Goal: Task Accomplishment & Management: Manage account settings

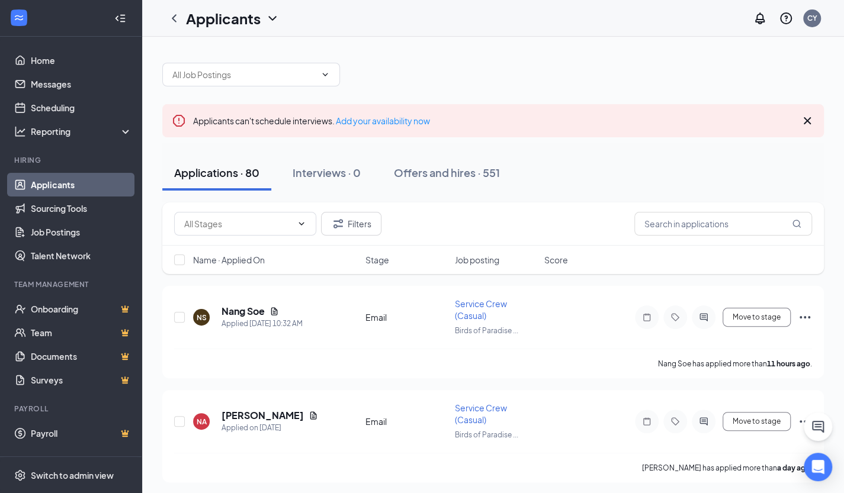
click at [565, 172] on div "Applications · 80 Interviews · 0 Offers and hires · 551" at bounding box center [493, 173] width 662 height 36
click at [303, 222] on icon "ChevronDown" at bounding box center [301, 223] width 5 height 3
click at [209, 278] on div "Email (51)" at bounding box center [202, 277] width 37 height 13
type input "Email (51)"
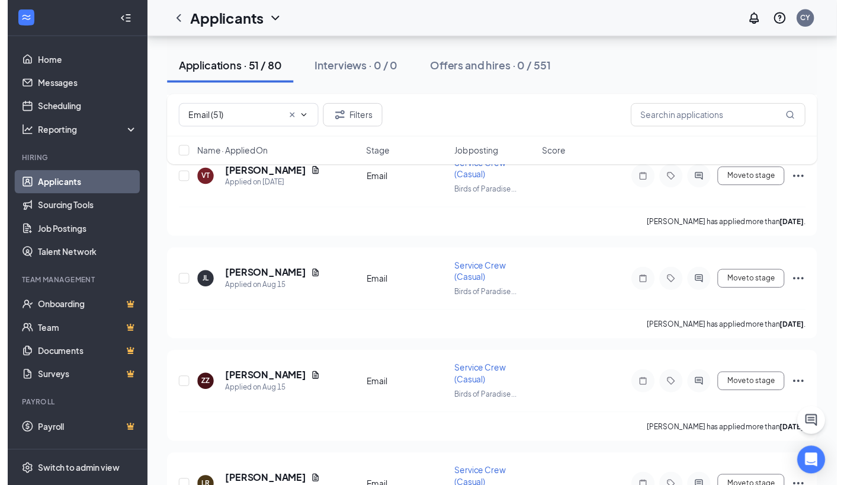
scroll to position [953, 0]
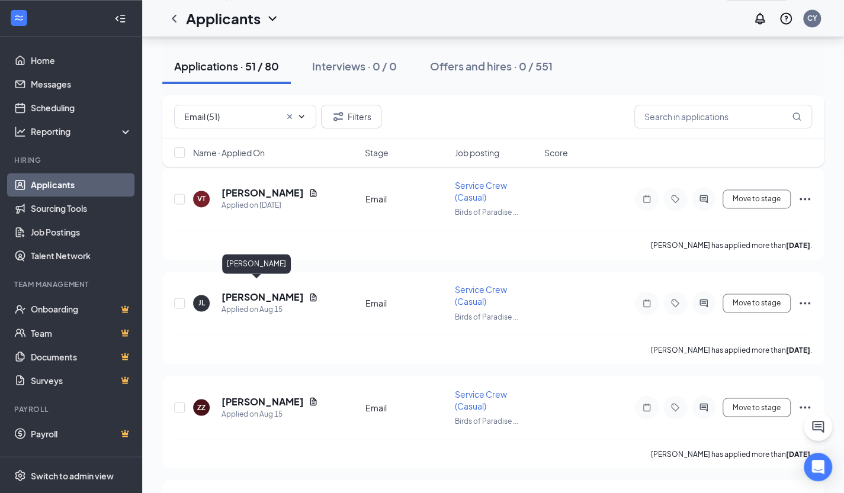
click at [252, 291] on h5 "[PERSON_NAME]" at bounding box center [263, 297] width 82 height 13
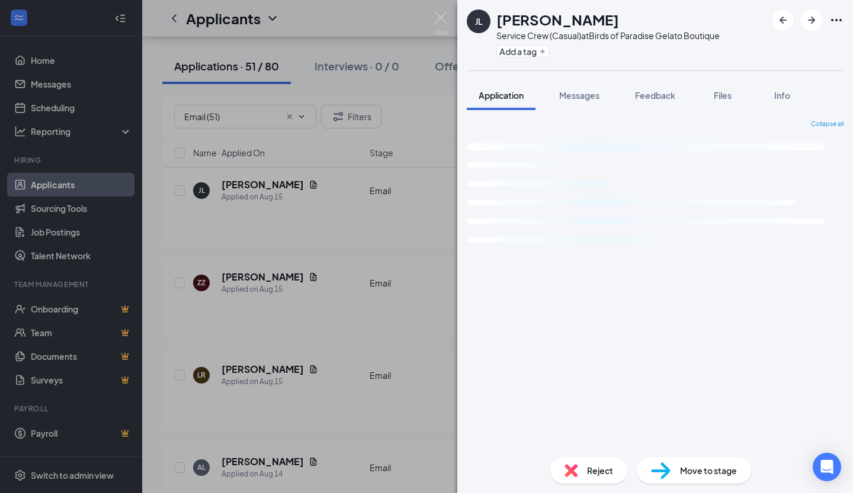
click at [593, 470] on span "Reject" at bounding box center [600, 470] width 26 height 13
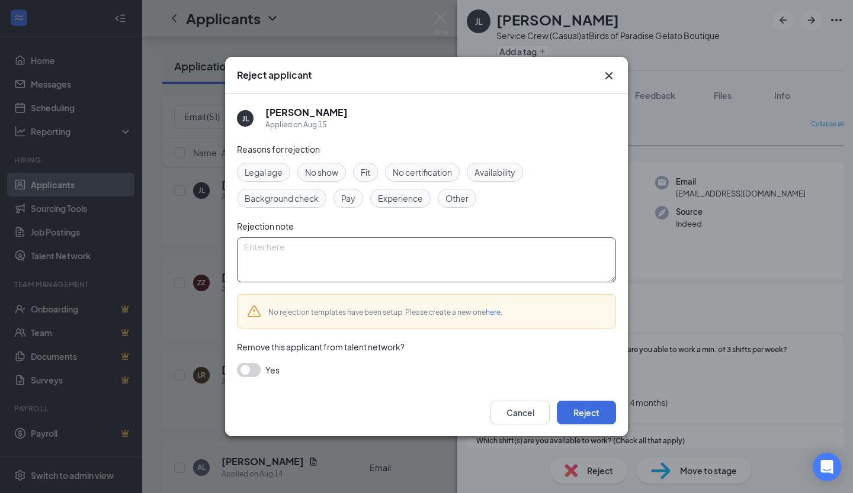
click at [406, 256] on textarea at bounding box center [426, 260] width 379 height 45
drag, startPoint x: 244, startPoint y: 247, endPoint x: 358, endPoint y: 254, distance: 114.6
click at [358, 254] on textarea "No response to email" at bounding box center [426, 260] width 379 height 45
type textarea "No response to email"
click at [582, 413] on button "Reject" at bounding box center [586, 413] width 59 height 24
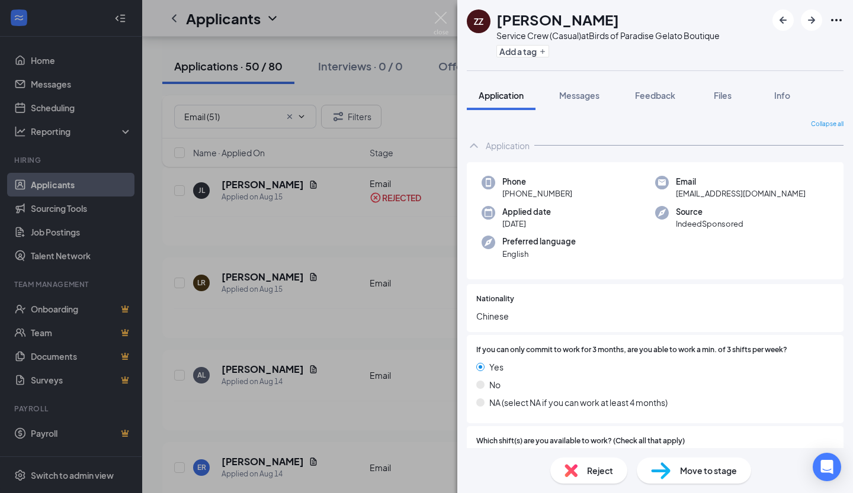
click at [598, 472] on span "Reject" at bounding box center [600, 470] width 26 height 13
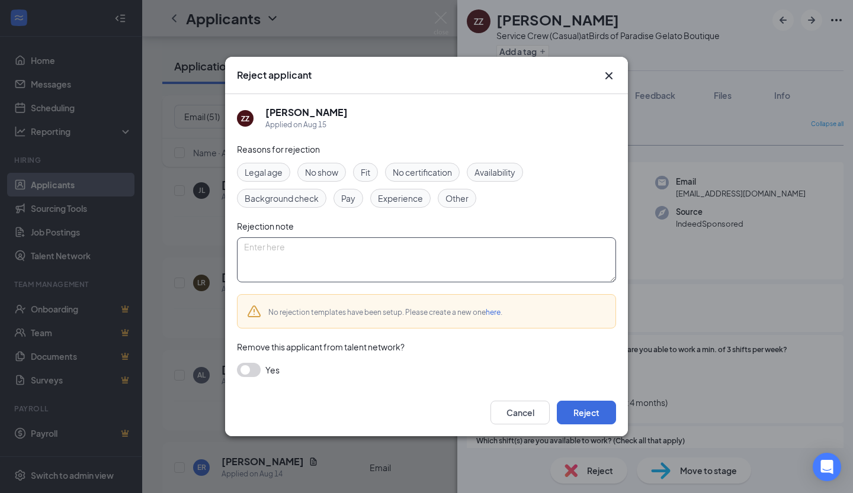
click at [422, 265] on textarea at bounding box center [426, 260] width 379 height 45
paste textarea "No response to email"
type textarea "No response to email"
click at [588, 415] on button "Reject" at bounding box center [586, 413] width 59 height 24
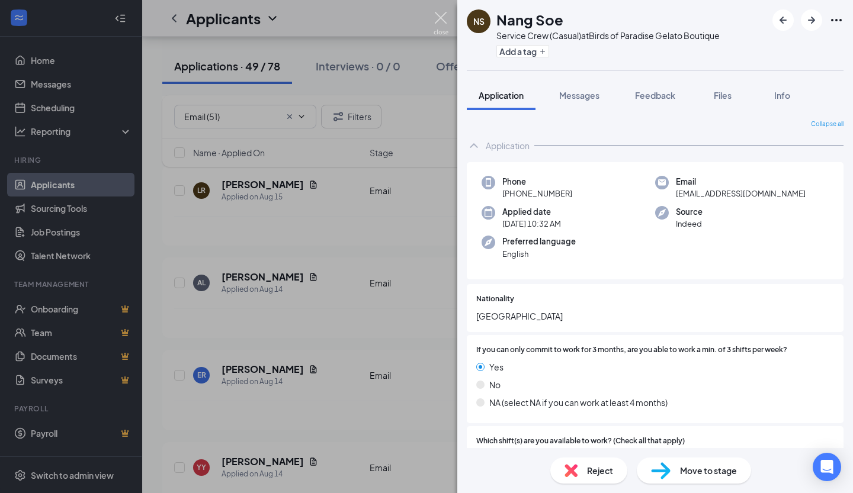
click at [443, 17] on img at bounding box center [441, 23] width 15 height 23
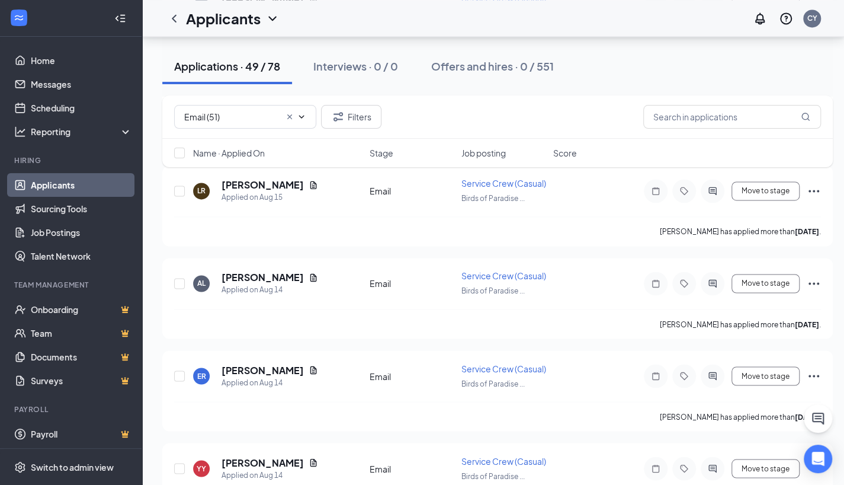
click at [246, 191] on h5 "[PERSON_NAME]" at bounding box center [263, 184] width 82 height 13
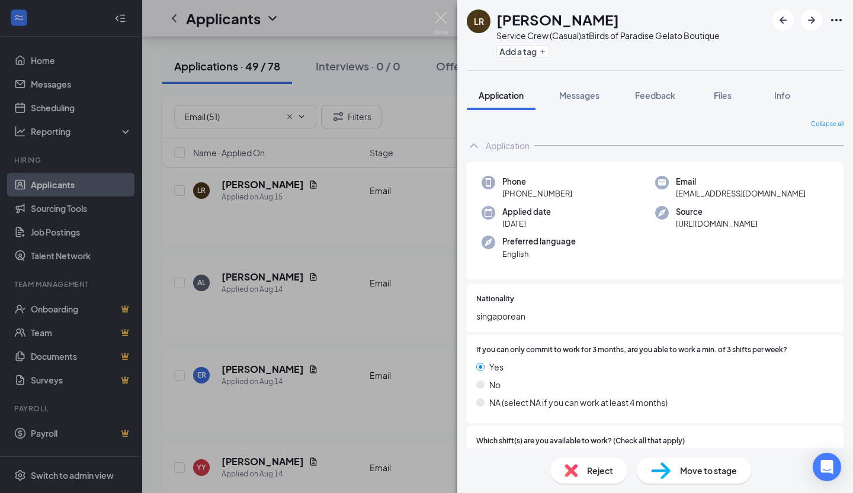
click at [600, 476] on span "Reject" at bounding box center [600, 470] width 26 height 13
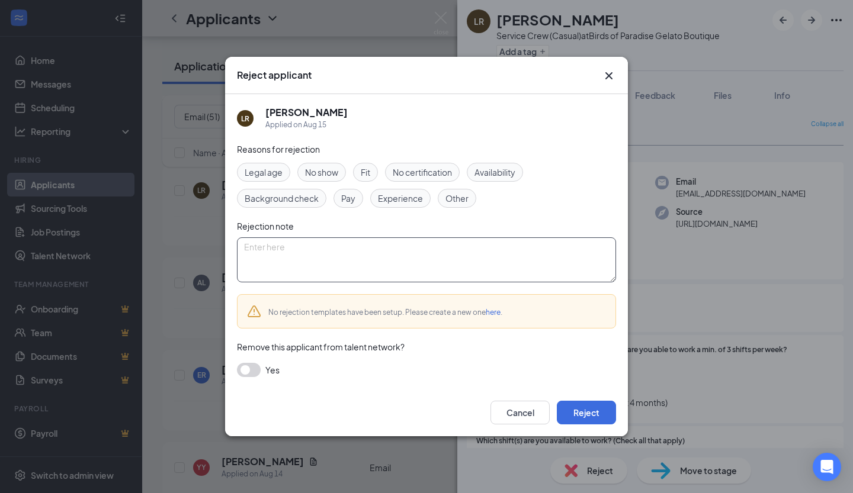
click at [495, 258] on textarea at bounding box center [426, 260] width 379 height 45
paste textarea "No response to email"
type textarea "No response to email"
click at [601, 414] on button "Reject" at bounding box center [586, 413] width 59 height 24
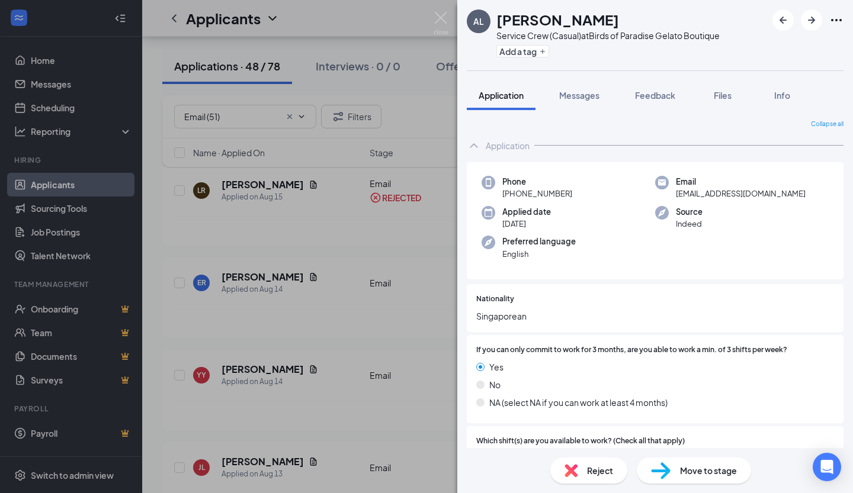
click at [600, 470] on span "Reject" at bounding box center [600, 470] width 26 height 13
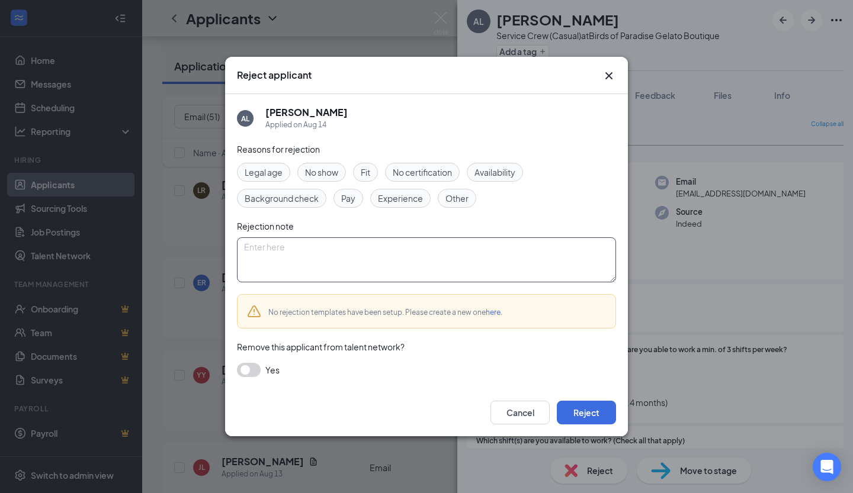
click at [357, 254] on textarea at bounding box center [426, 260] width 379 height 45
paste textarea "No response to email"
type textarea "No response to email"
click at [585, 416] on button "Reject" at bounding box center [586, 413] width 59 height 24
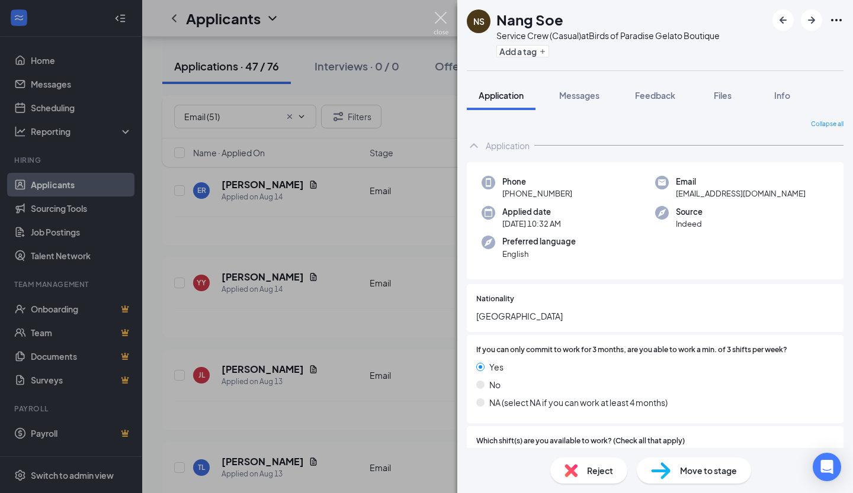
click at [442, 18] on img at bounding box center [441, 23] width 15 height 23
